Goal: Task Accomplishment & Management: Manage account settings

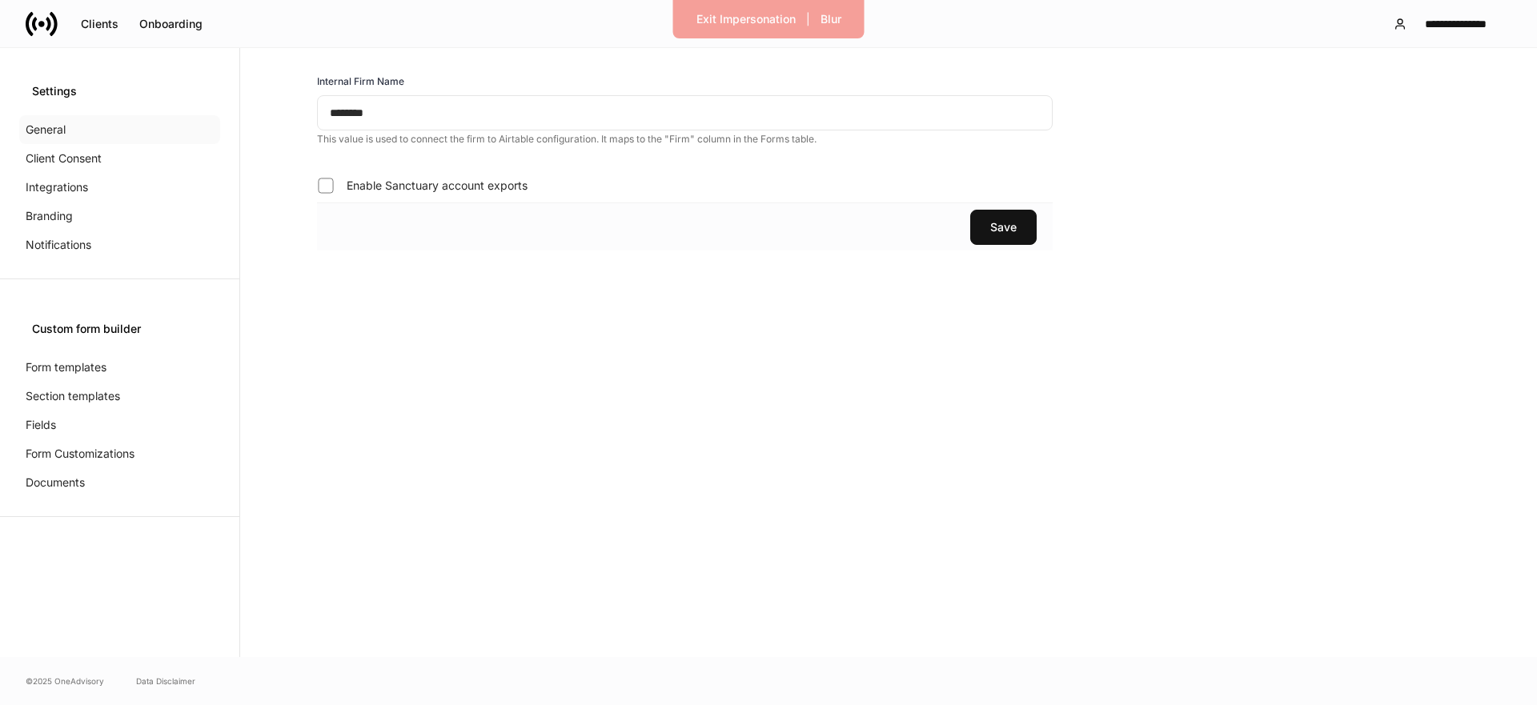
click at [65, 130] on p "General" at bounding box center [46, 130] width 40 height 16
click at [51, 159] on p "Client Consent" at bounding box center [64, 158] width 76 height 16
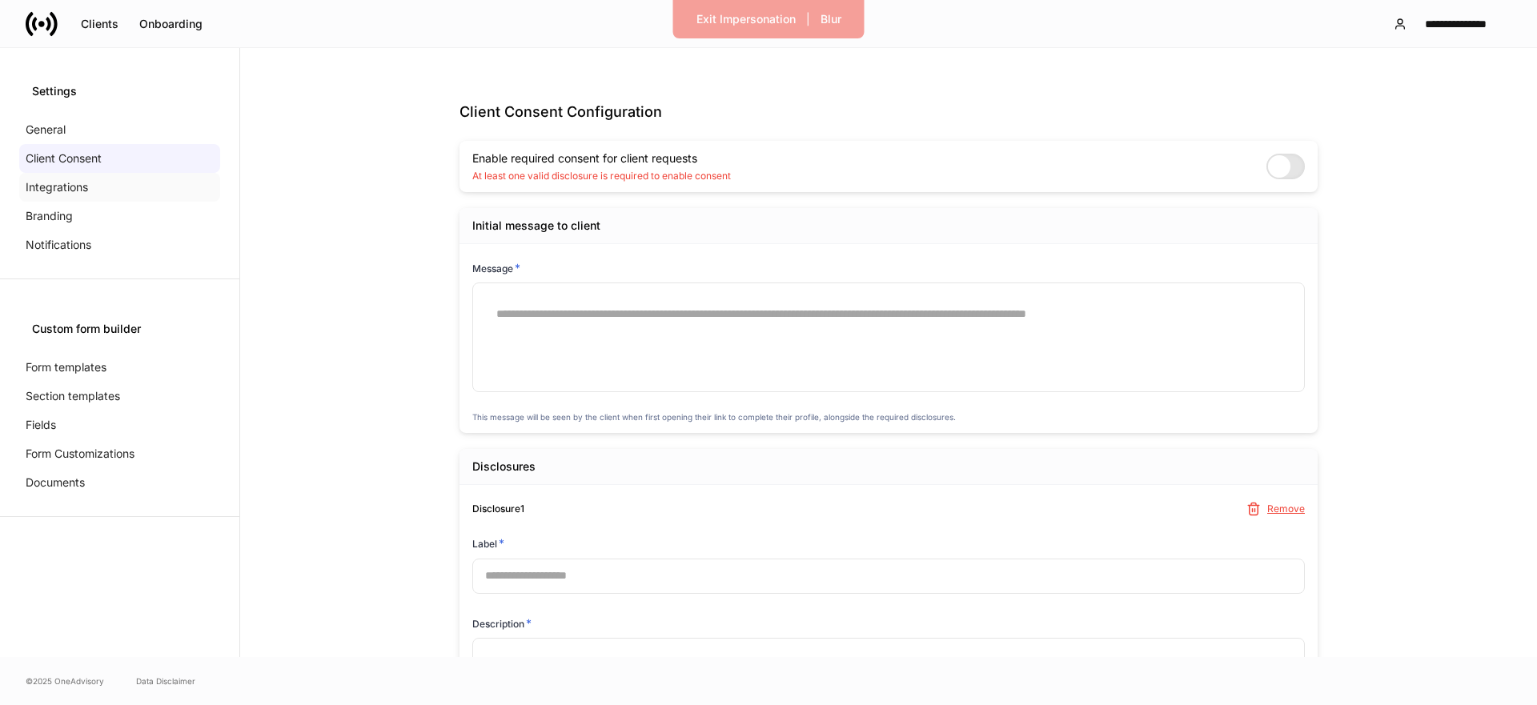
click at [51, 176] on div "Integrations" at bounding box center [119, 187] width 201 height 29
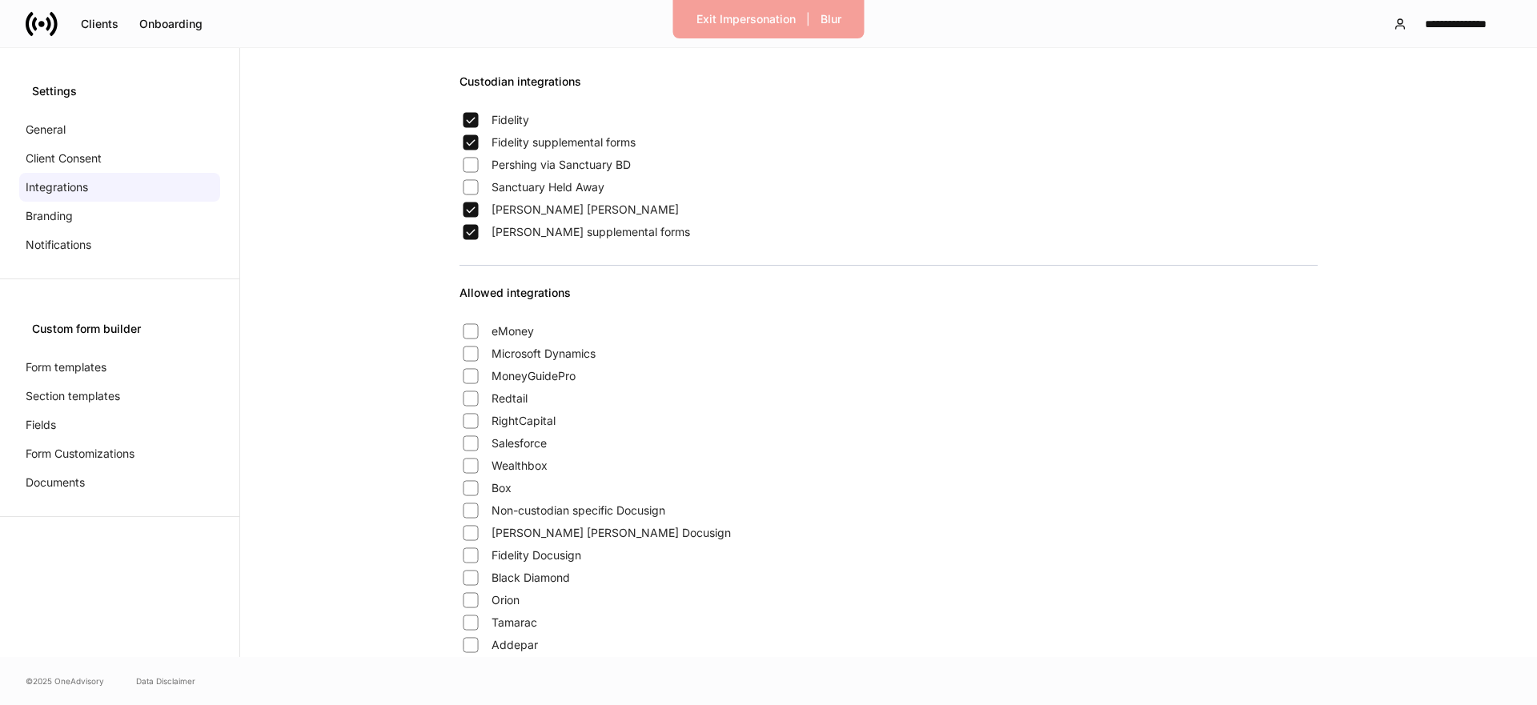
drag, startPoint x: 38, startPoint y: 131, endPoint x: 179, endPoint y: 38, distance: 169.8
click at [38, 131] on p "General" at bounding box center [46, 130] width 40 height 16
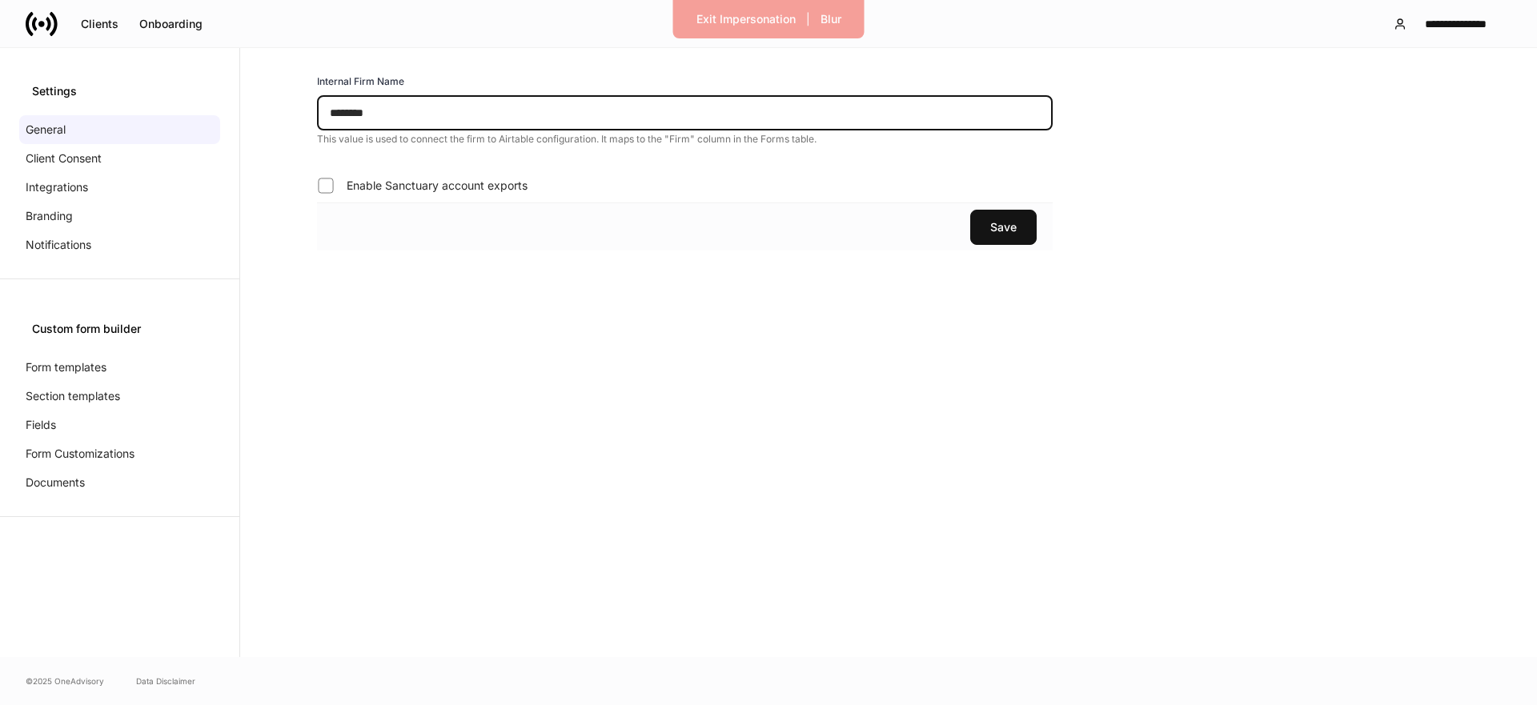
drag, startPoint x: 403, startPoint y: 113, endPoint x: 278, endPoint y: 109, distance: 125.7
click at [278, 109] on div "Internal Firm Name ******** ​ This value is used to connect the firm to Airtabl…" at bounding box center [685, 162] width 838 height 177
click at [56, 182] on p "Integrations" at bounding box center [57, 187] width 62 height 16
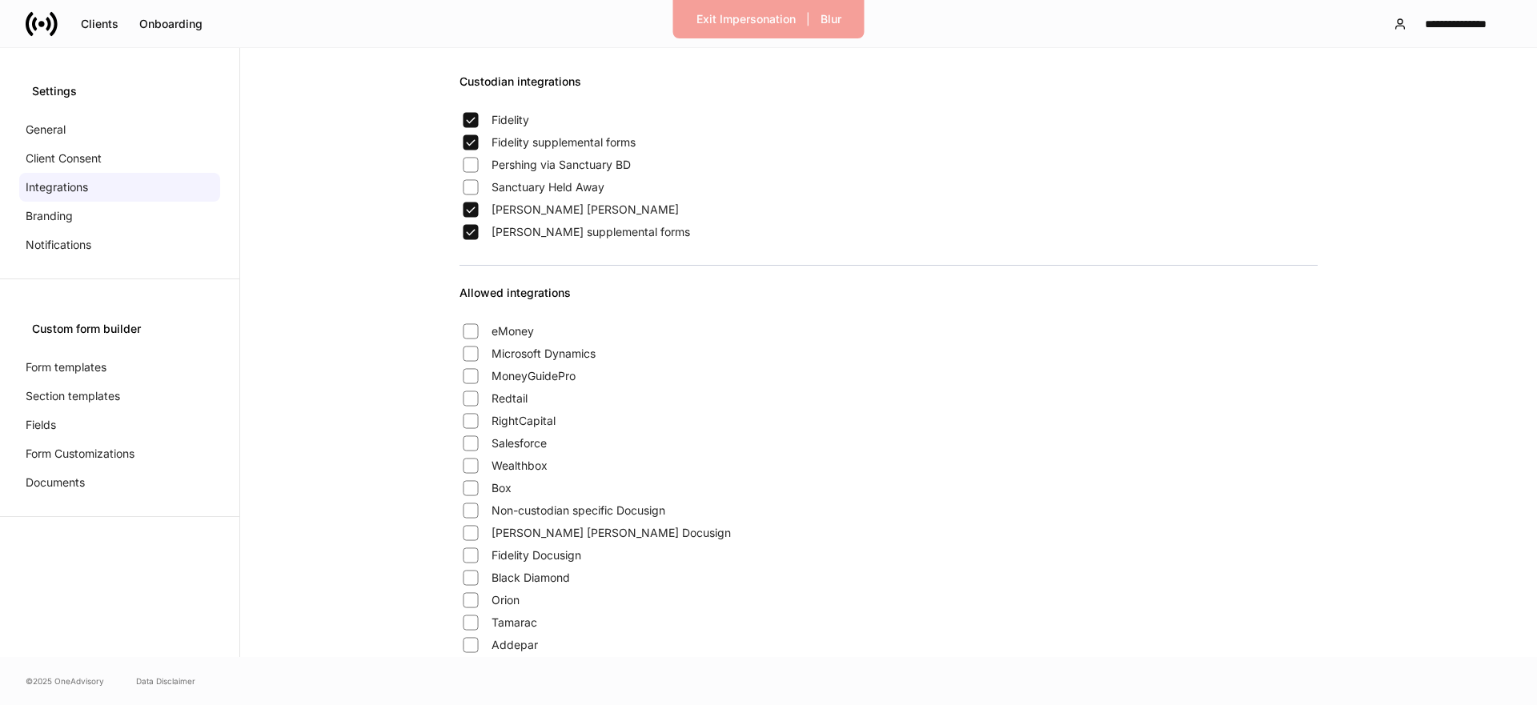
scroll to position [207, 0]
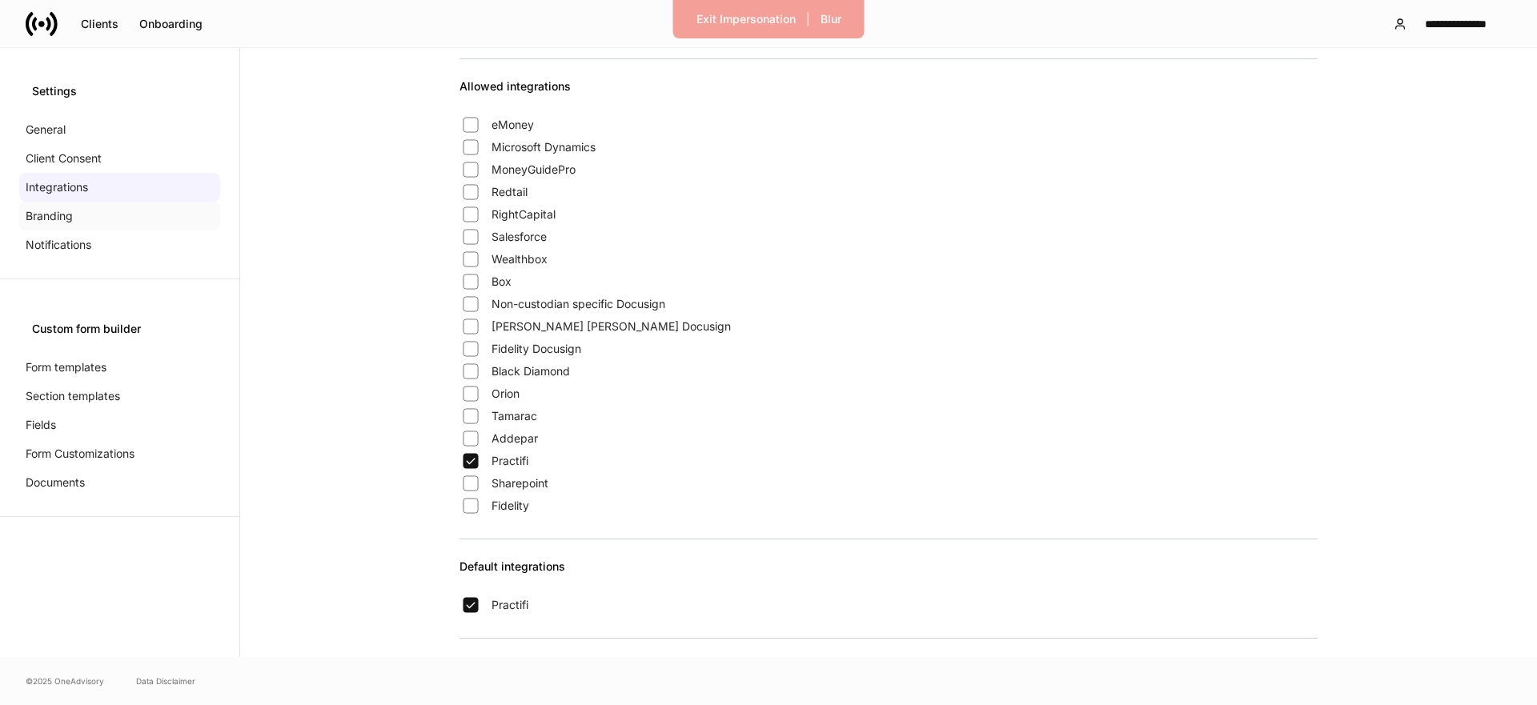
click at [128, 220] on div "Branding" at bounding box center [119, 216] width 201 height 29
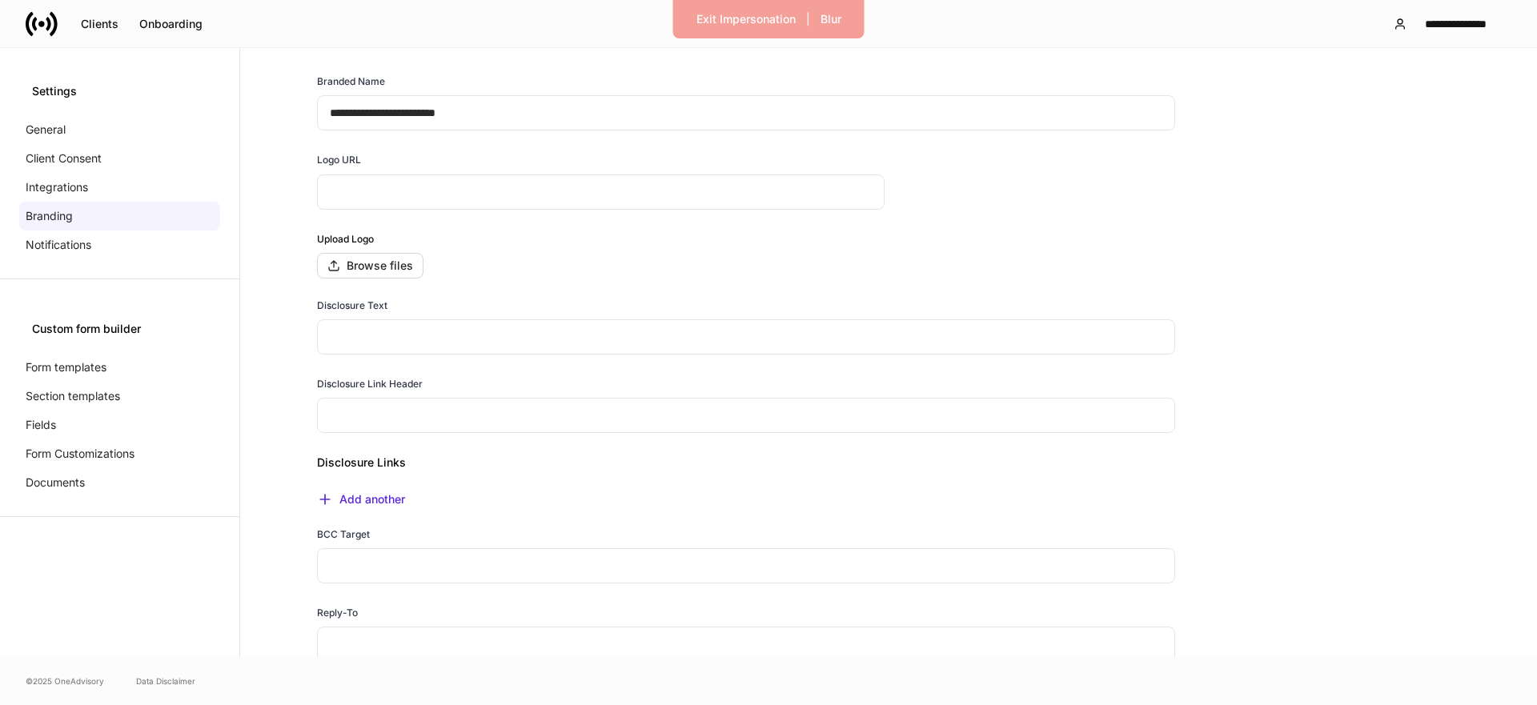
click at [345, 186] on input "text" at bounding box center [600, 191] width 567 height 35
click at [285, 235] on div "**********" at bounding box center [746, 436] width 960 height 725
click at [363, 266] on div "Browse files" at bounding box center [370, 265] width 86 height 13
